Goal: Check status

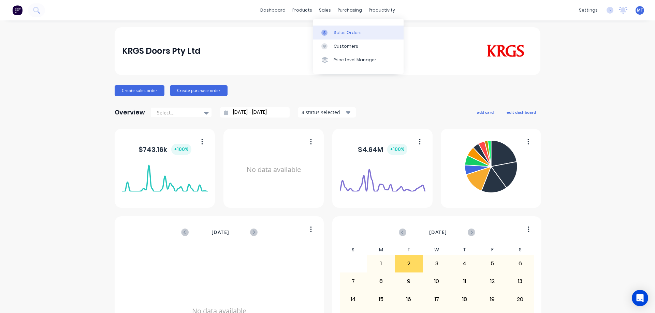
click at [329, 35] on div at bounding box center [326, 33] width 10 height 6
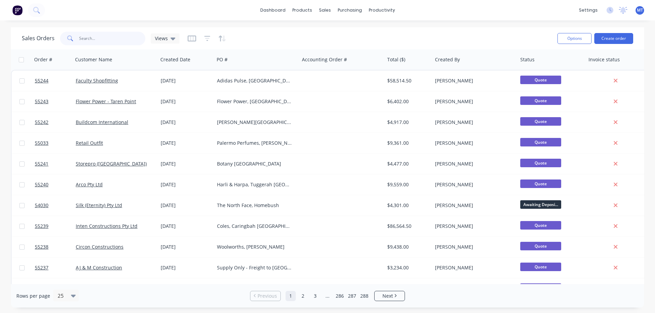
click at [102, 40] on input "text" at bounding box center [112, 39] width 66 height 14
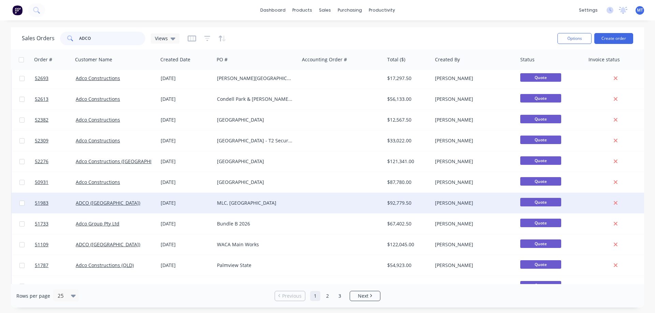
scroll to position [309, 0]
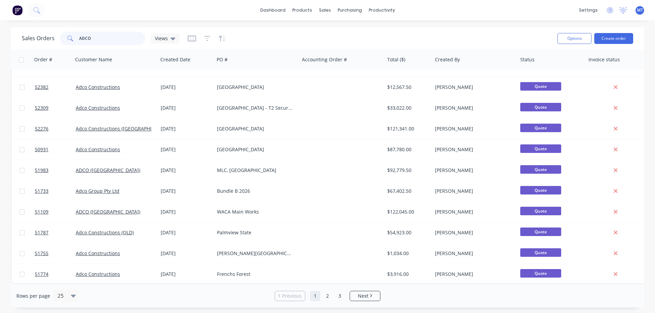
drag, startPoint x: 105, startPoint y: 40, endPoint x: 49, endPoint y: 37, distance: 55.7
click at [49, 37] on div "Sales Orders ADCO Views" at bounding box center [101, 39] width 158 height 14
type input "50486"
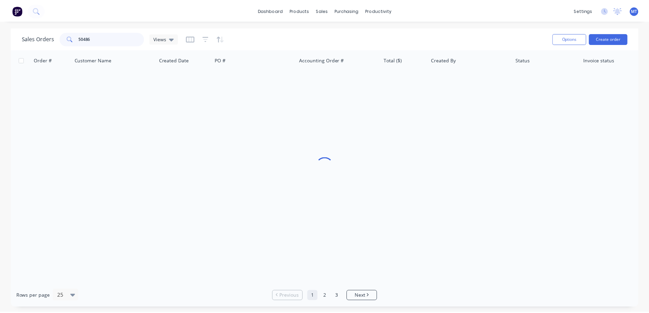
scroll to position [0, 0]
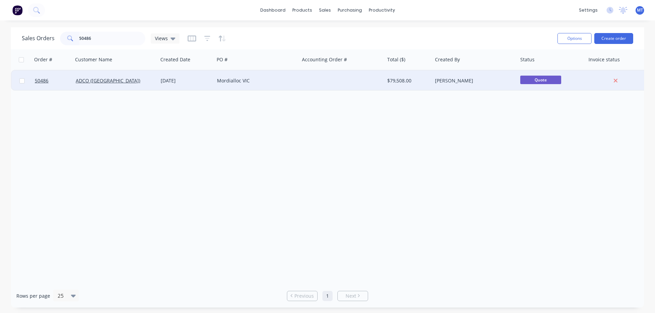
click at [129, 78] on div "ADCO ([GEOGRAPHIC_DATA])" at bounding box center [114, 80] width 76 height 7
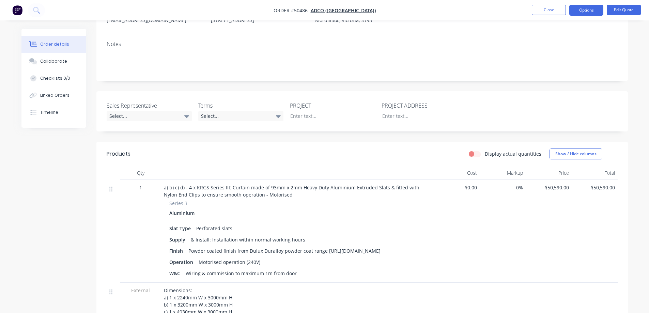
scroll to position [61, 0]
